Goal: Task Accomplishment & Management: Complete application form

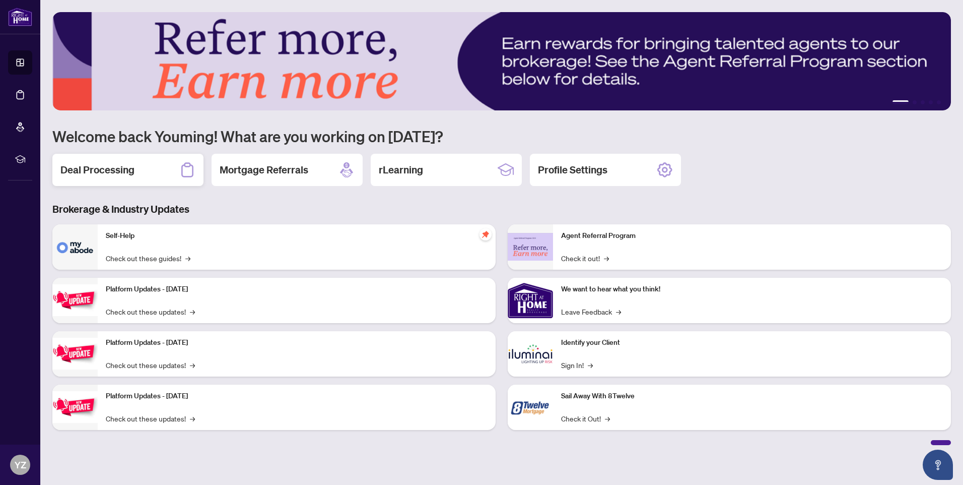
click at [119, 175] on h2 "Deal Processing" at bounding box center [97, 170] width 74 height 14
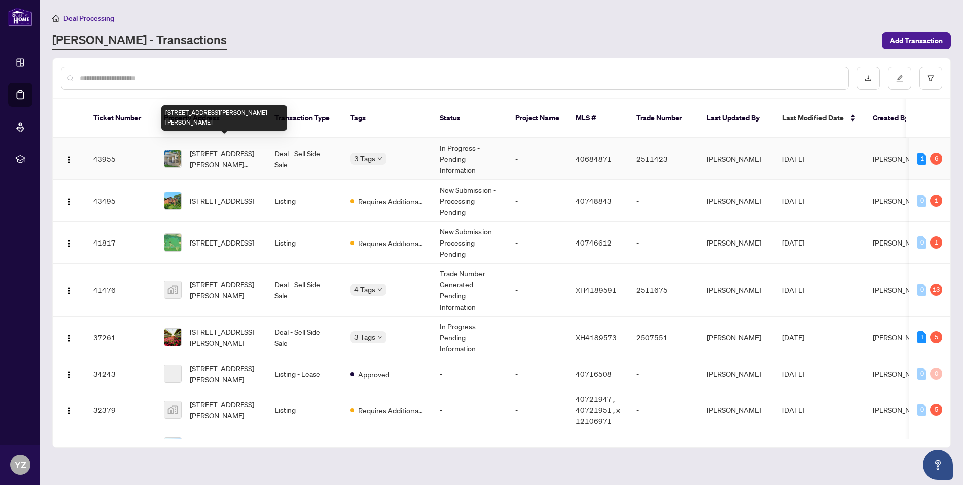
click at [241, 150] on span "[STREET_ADDRESS][PERSON_NAME][PERSON_NAME]" at bounding box center [224, 159] width 68 height 22
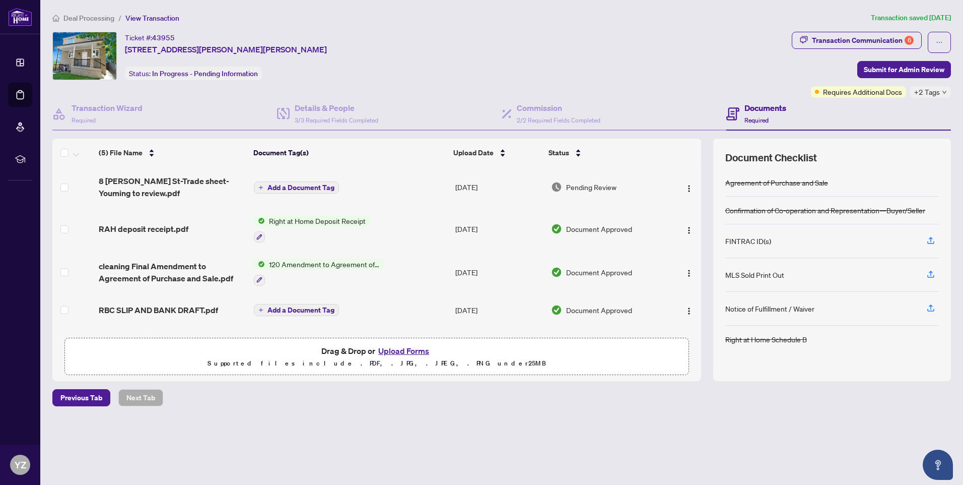
click at [408, 353] on button "Upload Forms" at bounding box center [403, 350] width 57 height 13
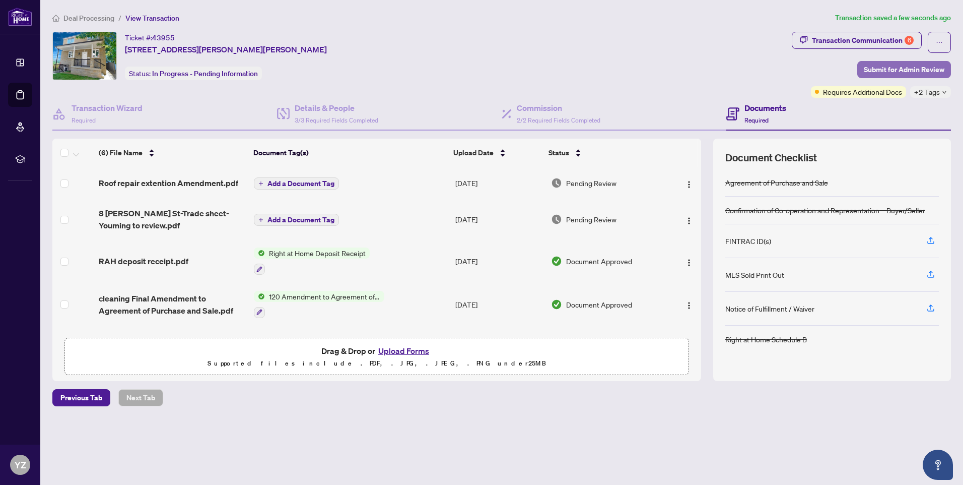
click at [921, 66] on span "Submit for Admin Review" at bounding box center [904, 69] width 81 height 16
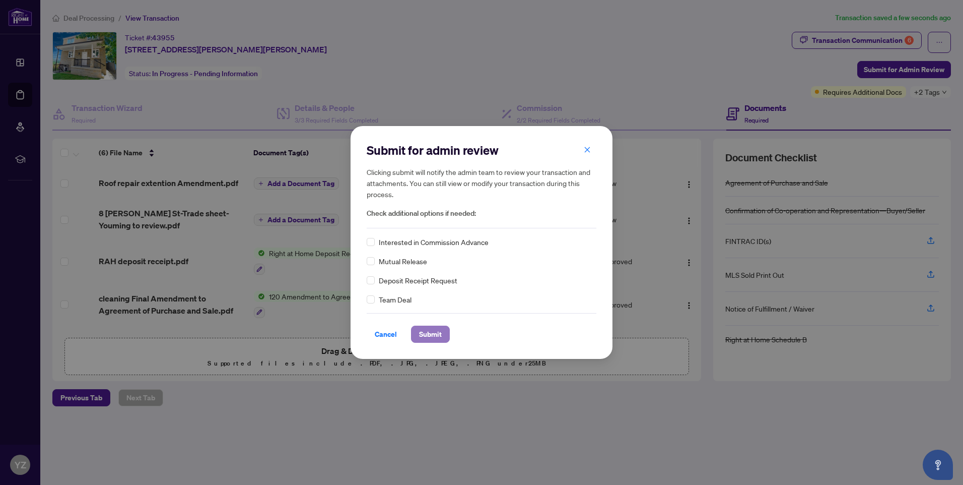
click at [427, 331] on span "Submit" at bounding box center [430, 334] width 23 height 16
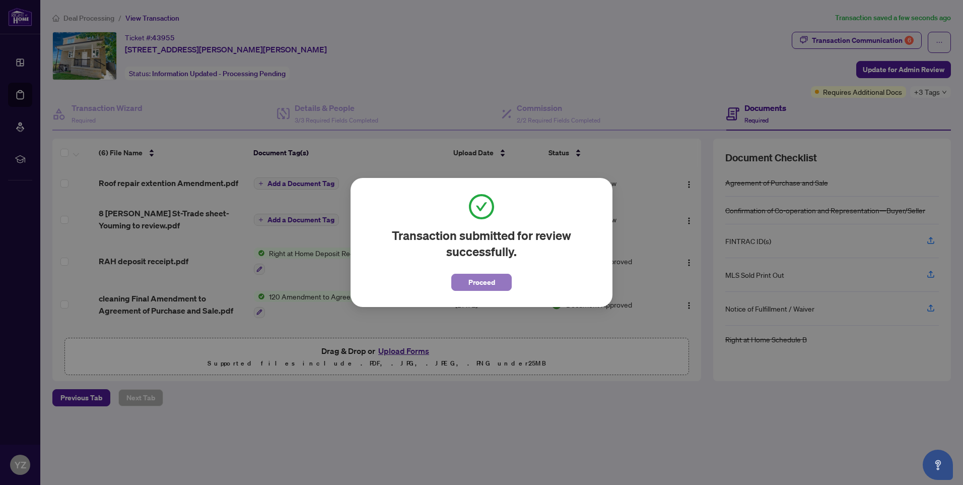
click at [488, 285] on span "Proceed" at bounding box center [481, 282] width 27 height 16
